Goal: Transaction & Acquisition: Purchase product/service

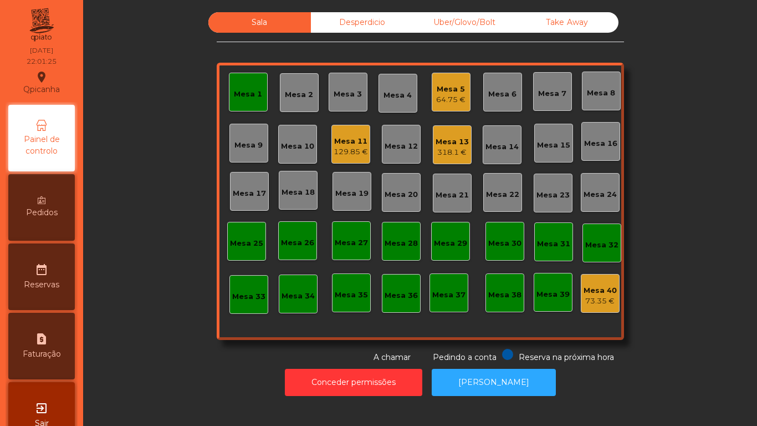
click at [246, 86] on div "Mesa 1" at bounding box center [248, 92] width 28 height 16
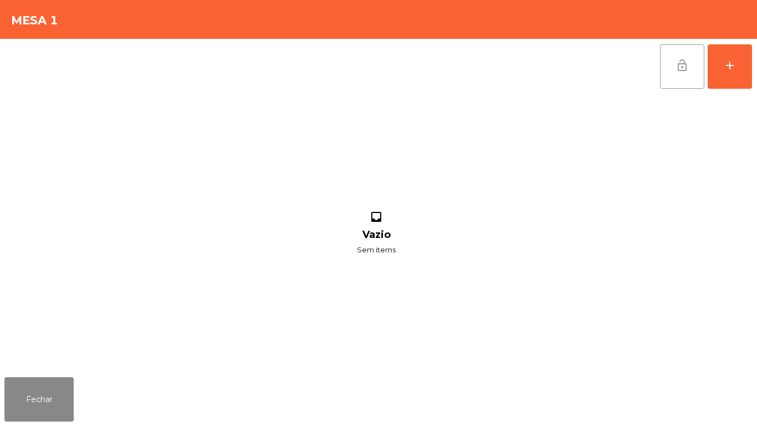
click at [673, 58] on button "lock_open" at bounding box center [682, 66] width 44 height 44
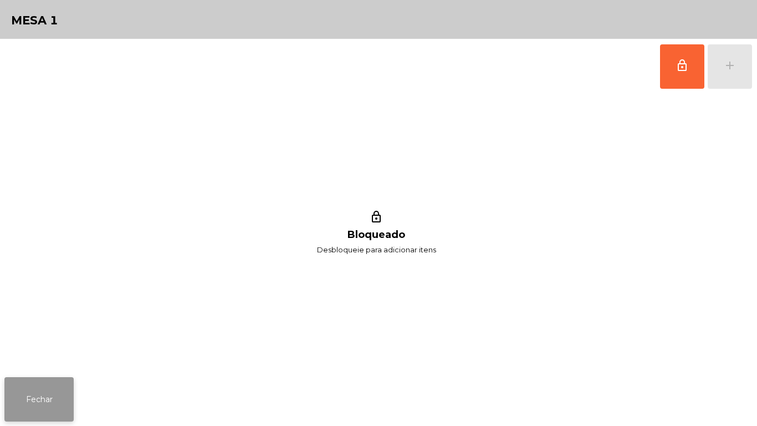
click at [63, 382] on button "Fechar" at bounding box center [38, 399] width 69 height 44
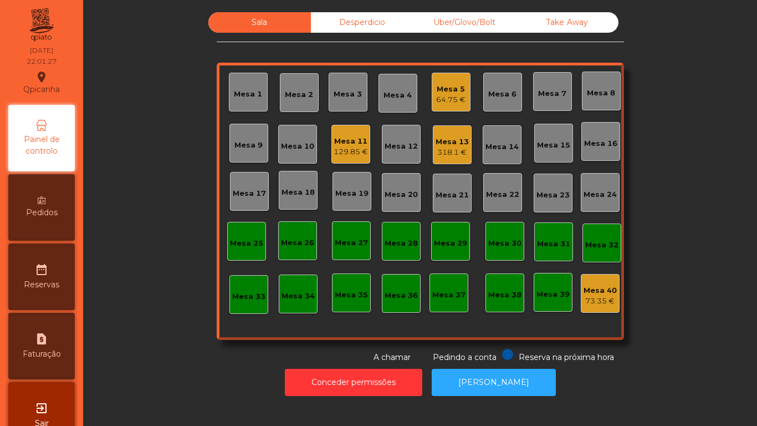
click at [446, 84] on div "Mesa 5" at bounding box center [450, 89] width 29 height 11
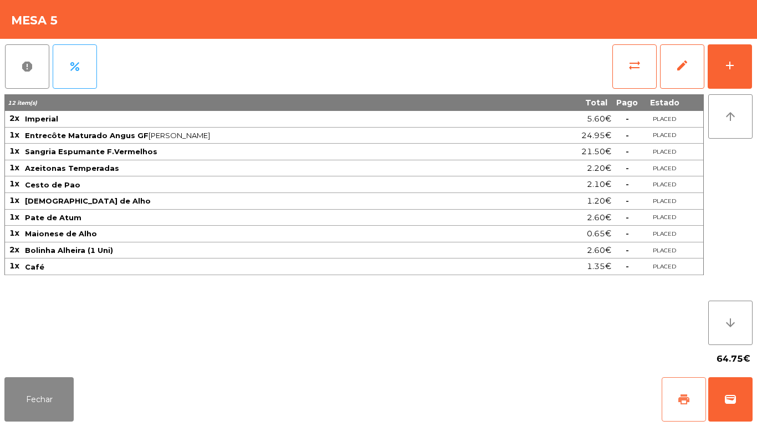
click at [683, 388] on button "print" at bounding box center [684, 399] width 44 height 44
click at [50, 381] on button "Fechar" at bounding box center [38, 399] width 69 height 44
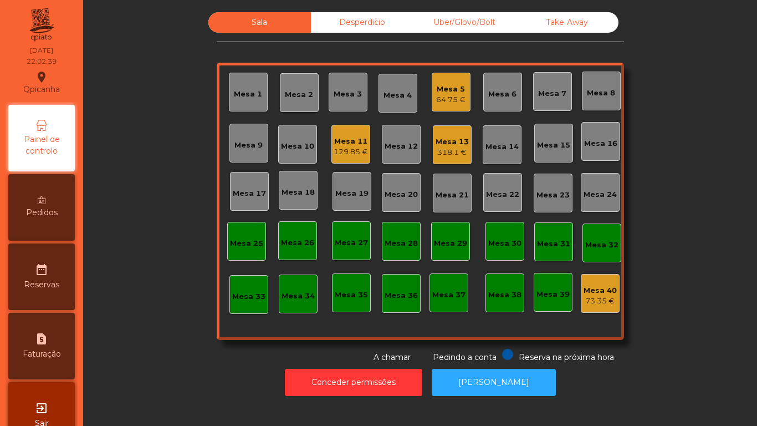
click at [458, 80] on div "Mesa 5 64.75 €" at bounding box center [450, 92] width 29 height 26
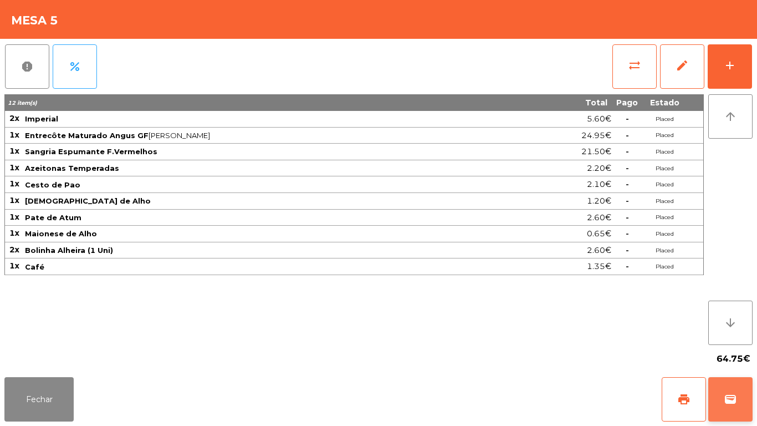
click at [740, 398] on button "wallet" at bounding box center [730, 399] width 44 height 44
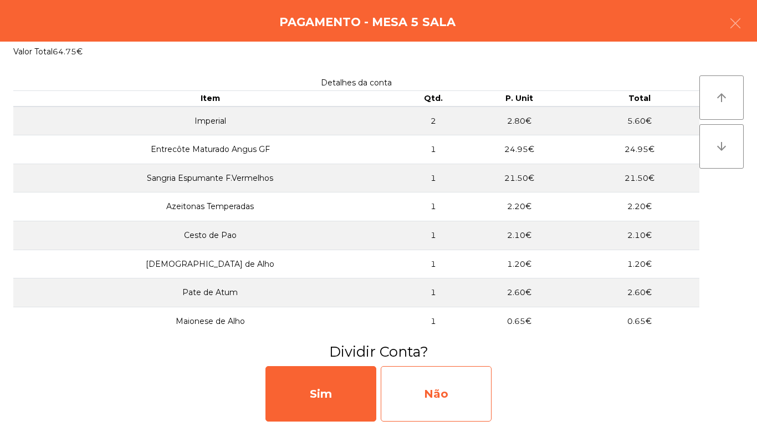
click at [463, 391] on div "Não" at bounding box center [436, 393] width 111 height 55
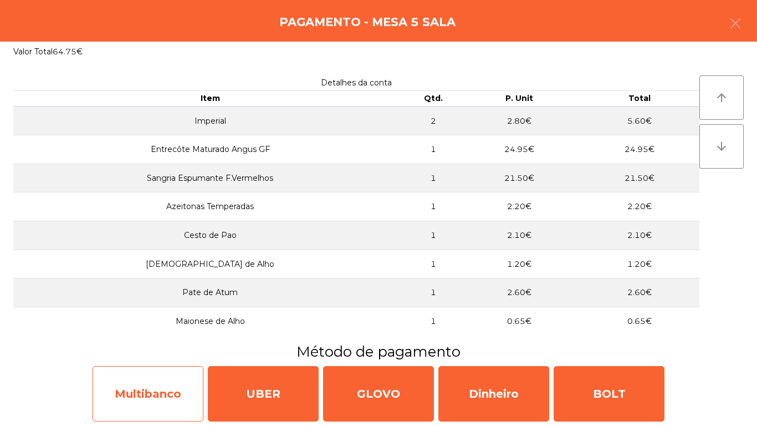
click at [161, 390] on div "Multibanco" at bounding box center [148, 393] width 111 height 55
select select "**"
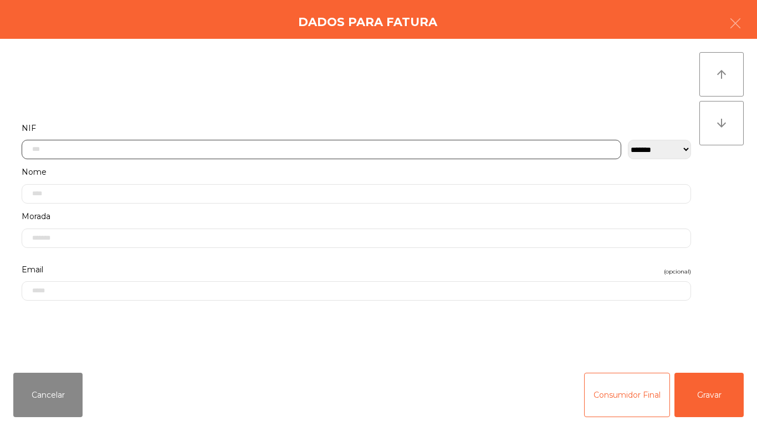
click at [267, 149] on input "text" at bounding box center [322, 149] width 600 height 19
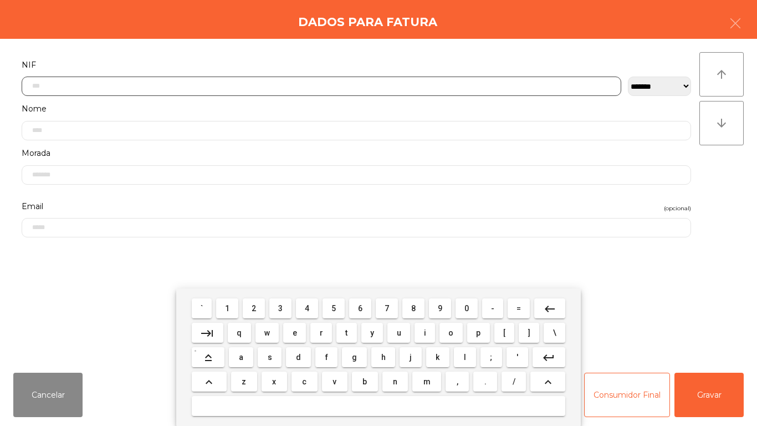
scroll to position [68, 0]
click at [341, 306] on button "5" at bounding box center [334, 308] width 22 height 20
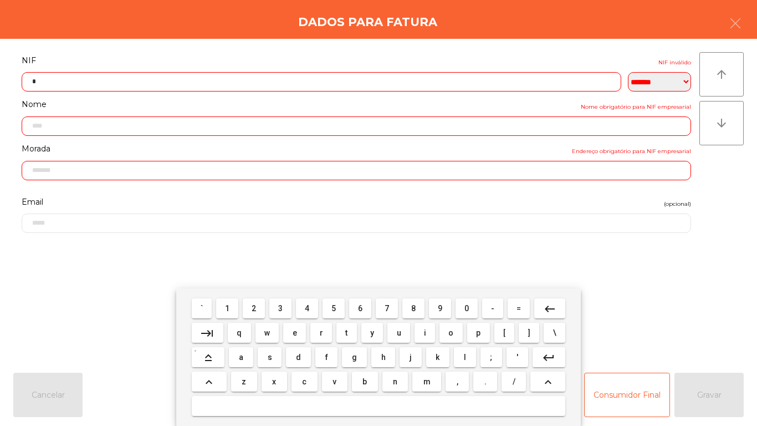
click at [465, 299] on button "0" at bounding box center [467, 308] width 22 height 20
click at [469, 305] on span "0" at bounding box center [466, 308] width 4 height 9
click at [386, 306] on span "7" at bounding box center [387, 308] width 4 height 9
click at [360, 307] on span "6" at bounding box center [360, 308] width 4 height 9
click at [361, 315] on button "6" at bounding box center [360, 308] width 22 height 20
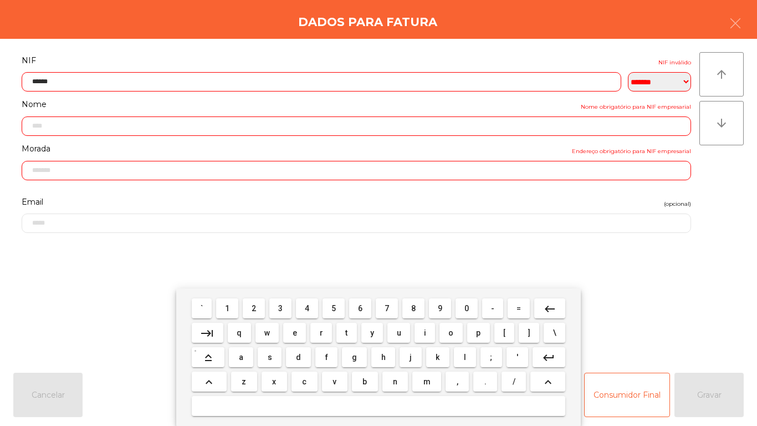
click at [359, 306] on span "6" at bounding box center [360, 308] width 4 height 9
click at [282, 304] on span "3" at bounding box center [280, 308] width 4 height 9
click at [467, 308] on span "0" at bounding box center [466, 308] width 4 height 9
type input "*********"
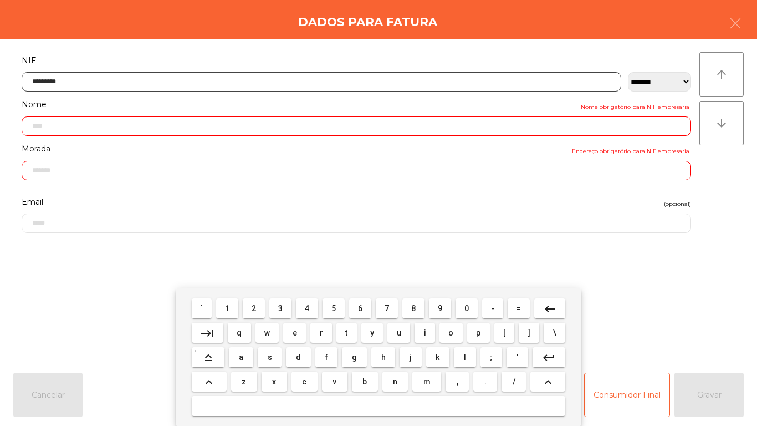
type input "**********"
type input "******"
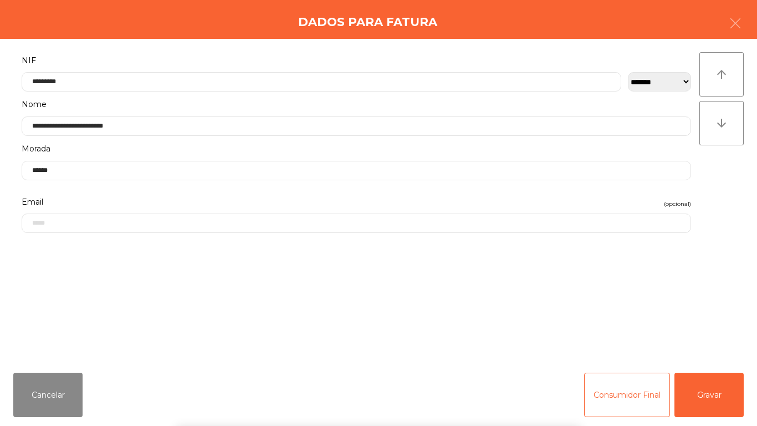
click at [718, 397] on div "` 1 2 3 4 5 6 7 8 9 0 - = keyboard_backspace keyboard_tab q w e r t y u i o p […" at bounding box center [378, 356] width 757 height 137
click at [615, 389] on button "Consumidor Final" at bounding box center [627, 394] width 86 height 44
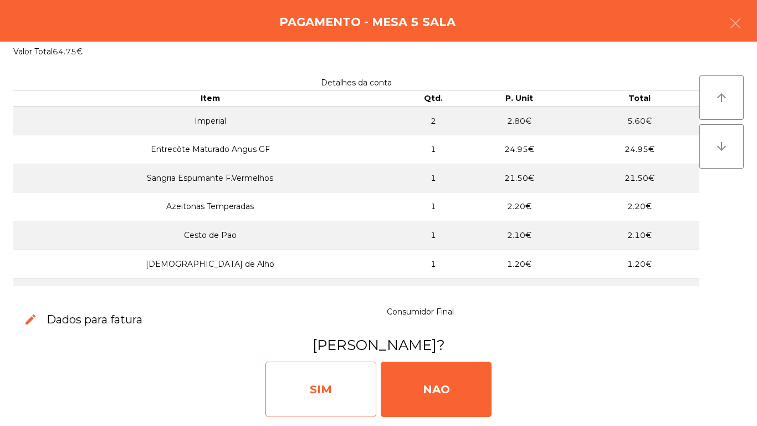
click at [344, 380] on div "SIM" at bounding box center [320, 388] width 111 height 55
